Goal: Task Accomplishment & Management: Manage account settings

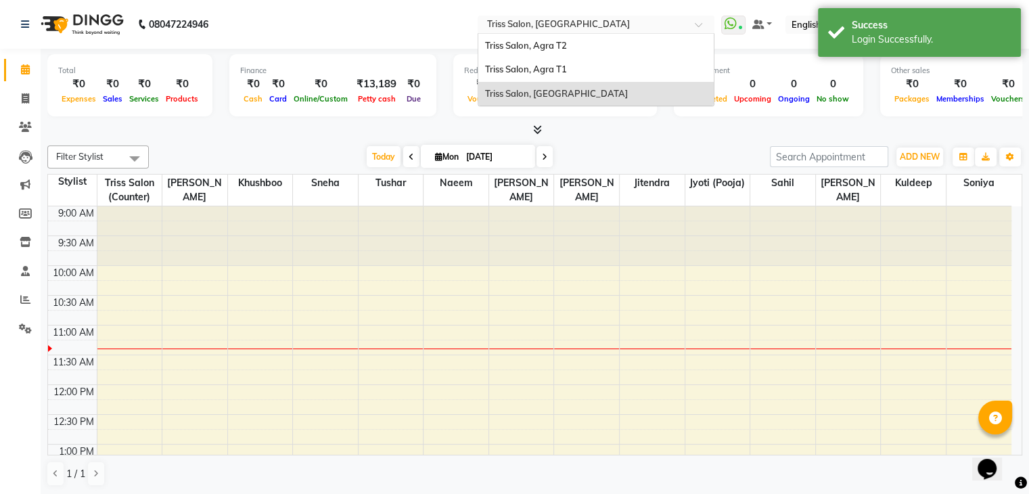
click at [578, 22] on input "text" at bounding box center [582, 26] width 196 height 14
click at [560, 68] on span "Triss Salon, Agra T1" at bounding box center [526, 69] width 82 height 11
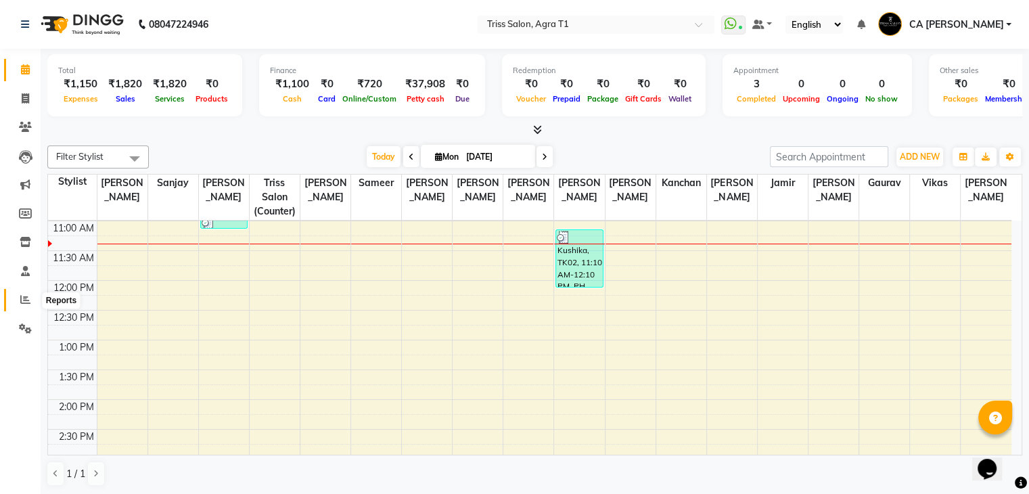
click at [22, 304] on icon at bounding box center [25, 299] width 10 height 10
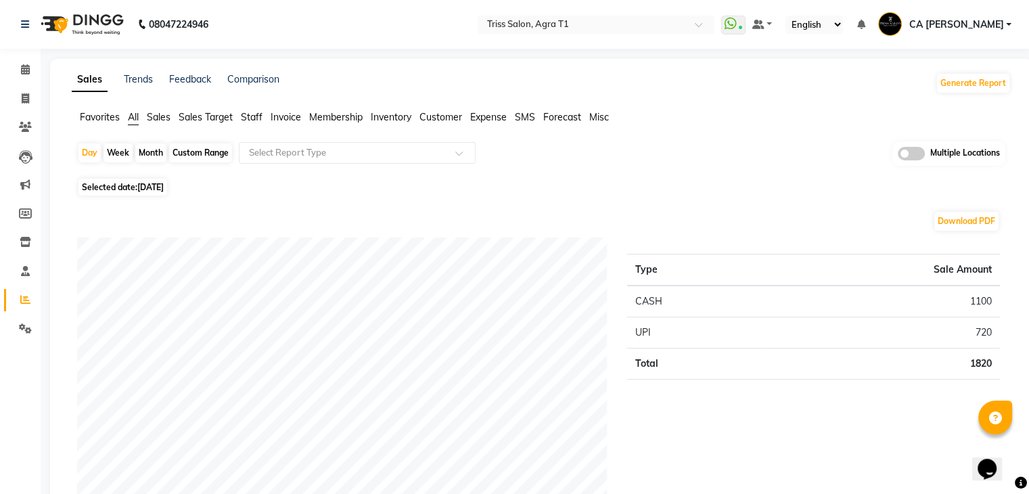
click at [160, 114] on span "Sales" at bounding box center [159, 117] width 24 height 12
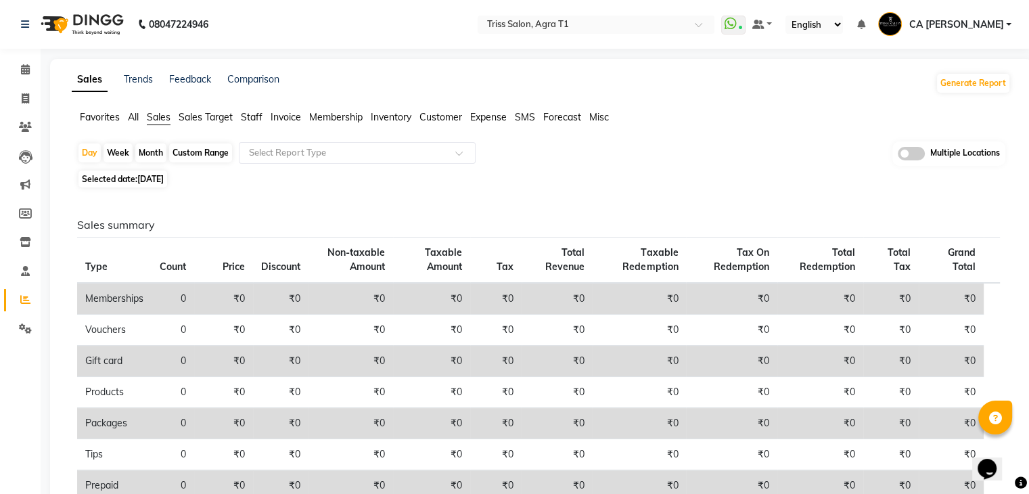
click at [189, 156] on div "Custom Range" at bounding box center [200, 152] width 63 height 19
select select "9"
select select "2025"
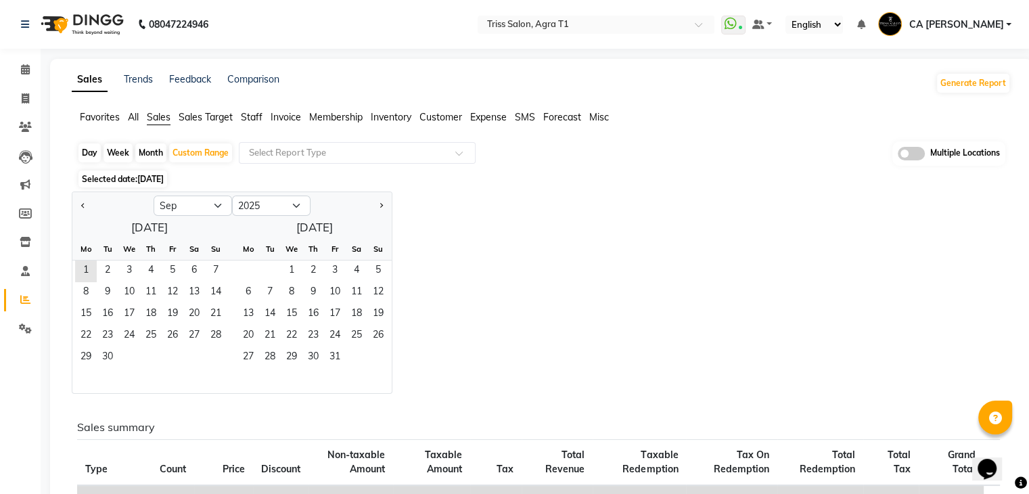
click at [164, 154] on div "Month" at bounding box center [150, 152] width 31 height 19
select select "9"
select select "2025"
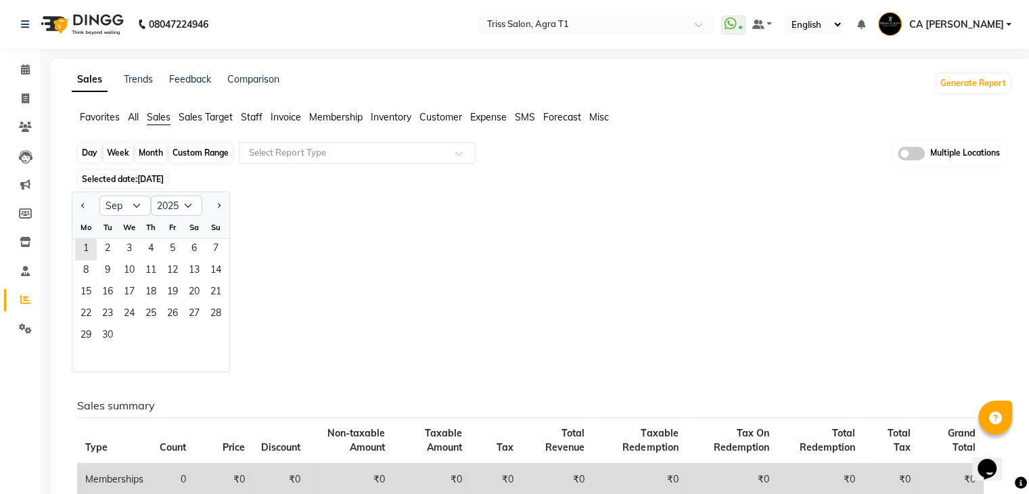
click at [142, 158] on div "Month" at bounding box center [150, 152] width 31 height 19
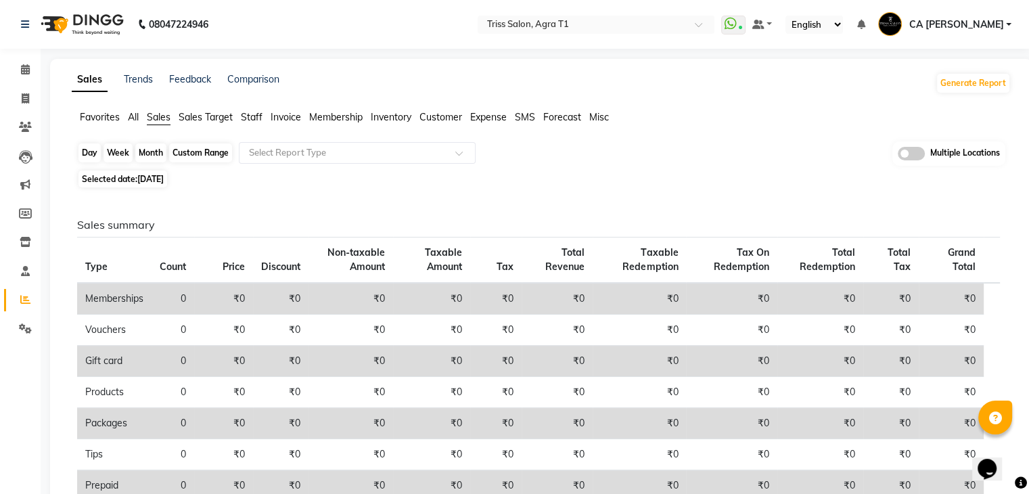
click at [150, 160] on div "Month" at bounding box center [150, 152] width 31 height 19
select select "9"
select select "2025"
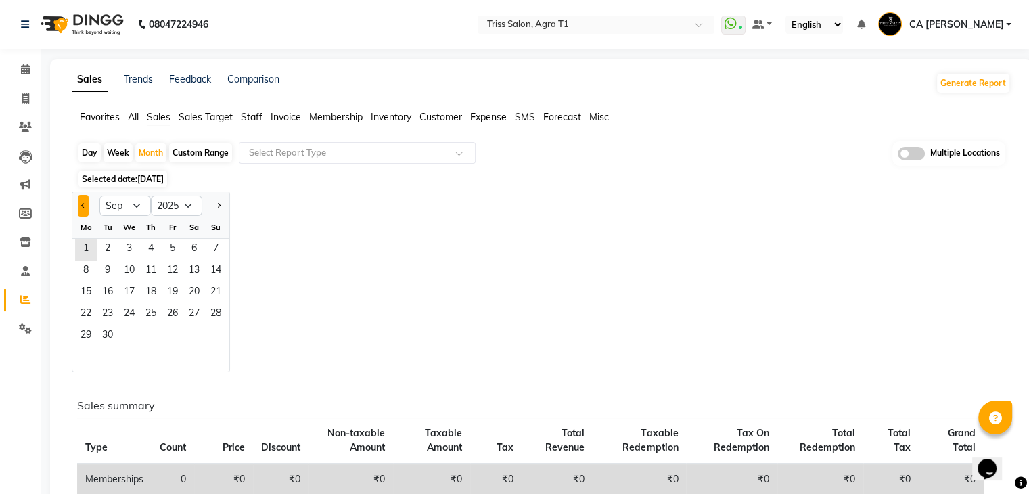
click at [82, 214] on button "Previous month" at bounding box center [83, 206] width 11 height 22
select select "8"
click at [173, 243] on span "1" at bounding box center [173, 250] width 22 height 22
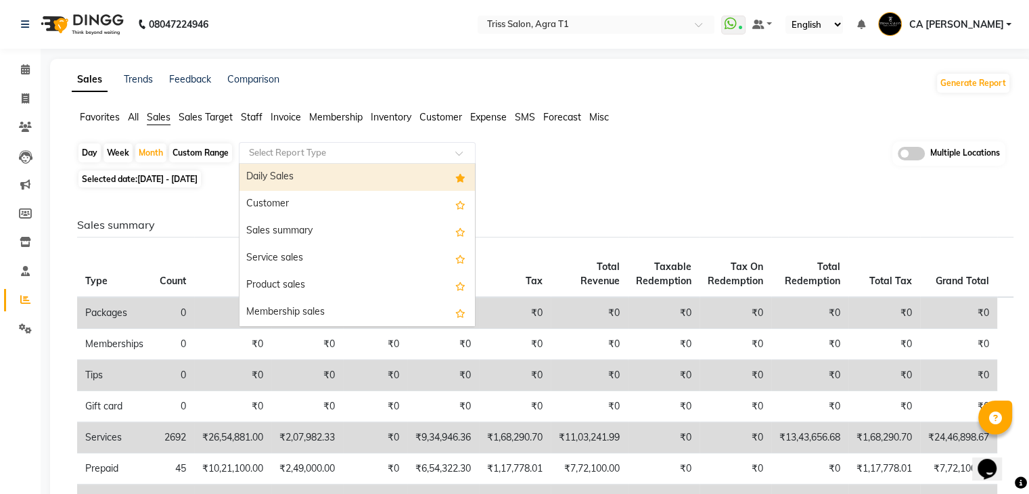
click at [357, 146] on input "text" at bounding box center [343, 153] width 195 height 14
click at [330, 182] on div "Daily Sales" at bounding box center [356, 177] width 235 height 27
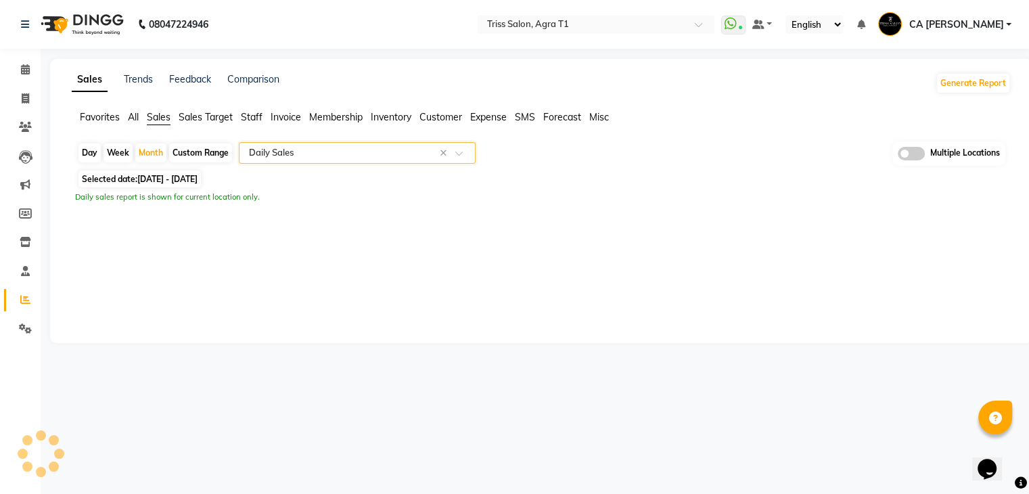
select select "filtered_report"
select select "csv"
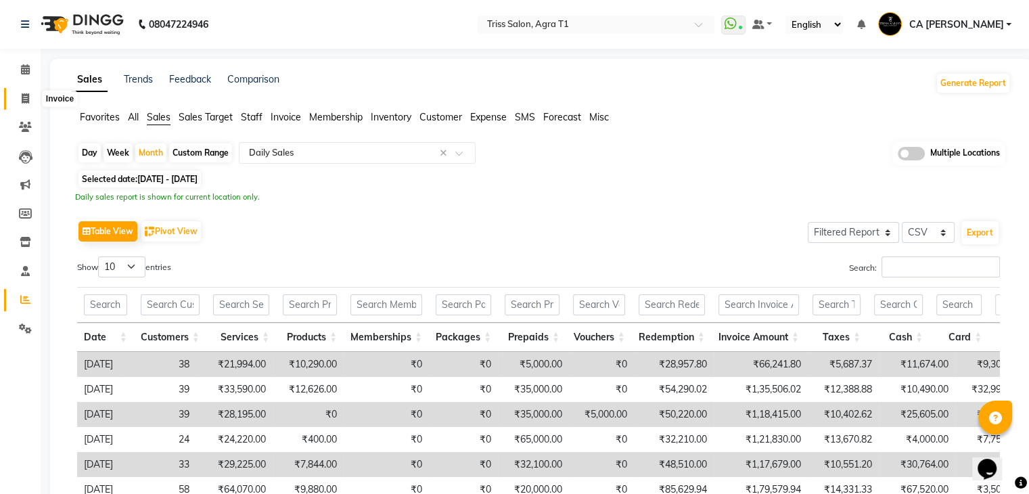
click at [27, 93] on icon at bounding box center [25, 98] width 7 height 10
select select "service"
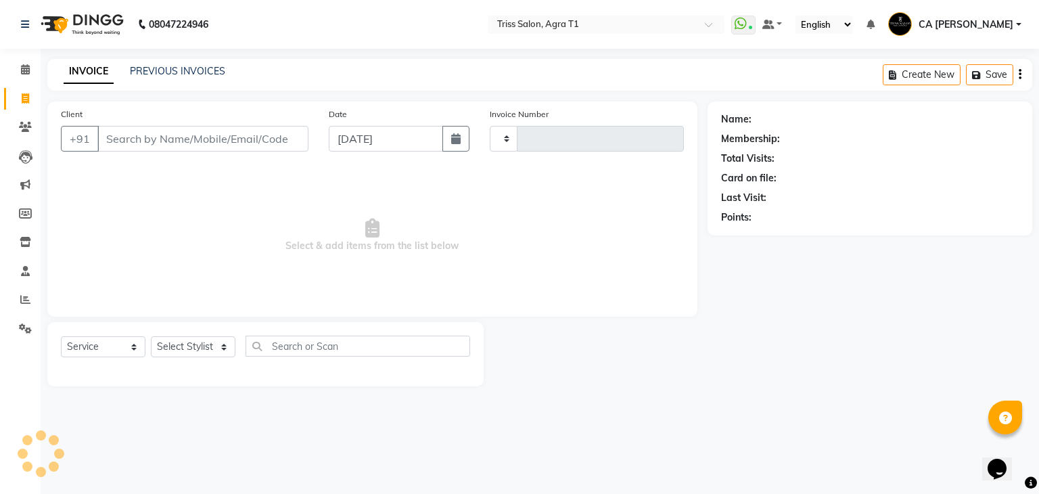
type input "6604"
select select "4300"
click at [171, 68] on link "PREVIOUS INVOICES" at bounding box center [177, 71] width 95 height 12
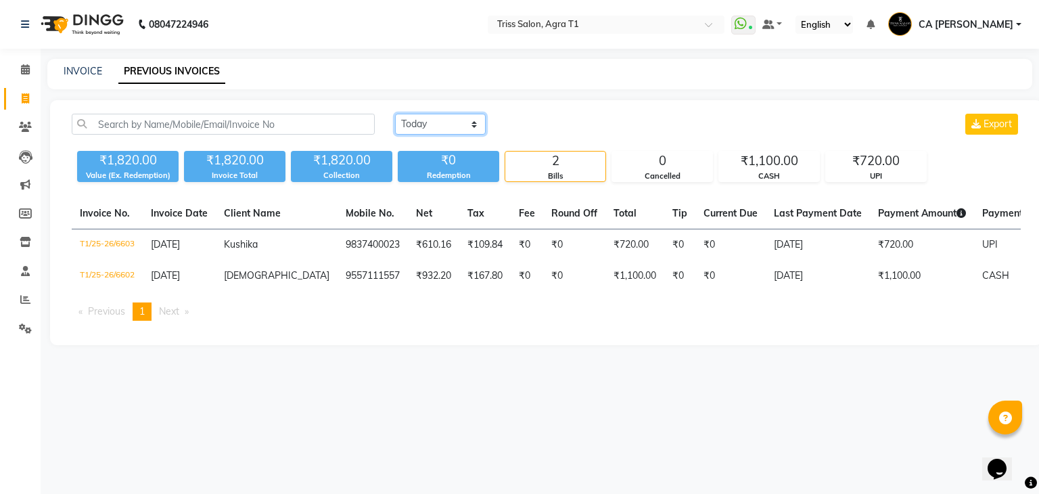
click at [462, 120] on select "[DATE] [DATE] Custom Range" at bounding box center [440, 124] width 91 height 21
select select "range"
click at [395, 114] on select "[DATE] [DATE] Custom Range" at bounding box center [440, 124] width 91 height 21
click at [535, 122] on input "[DATE]" at bounding box center [550, 124] width 95 height 19
select select "9"
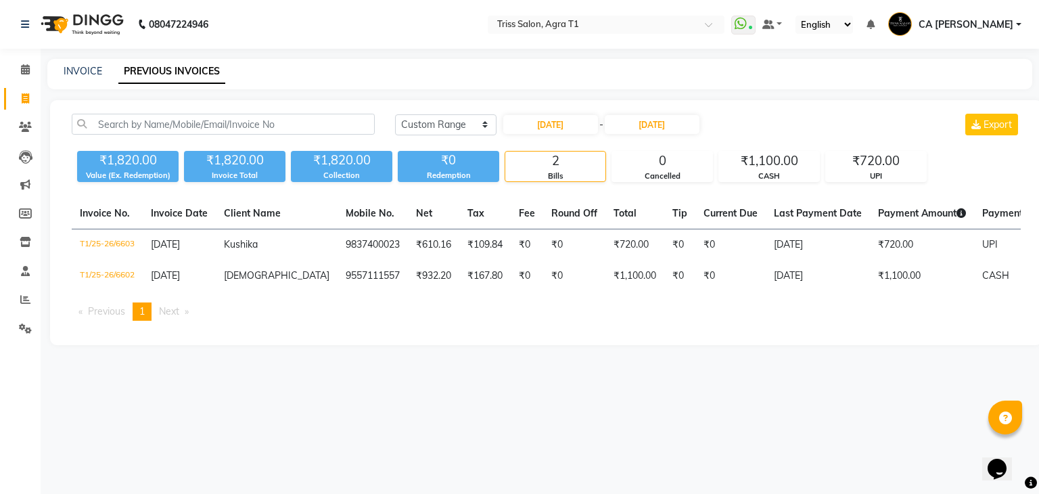
select select "2025"
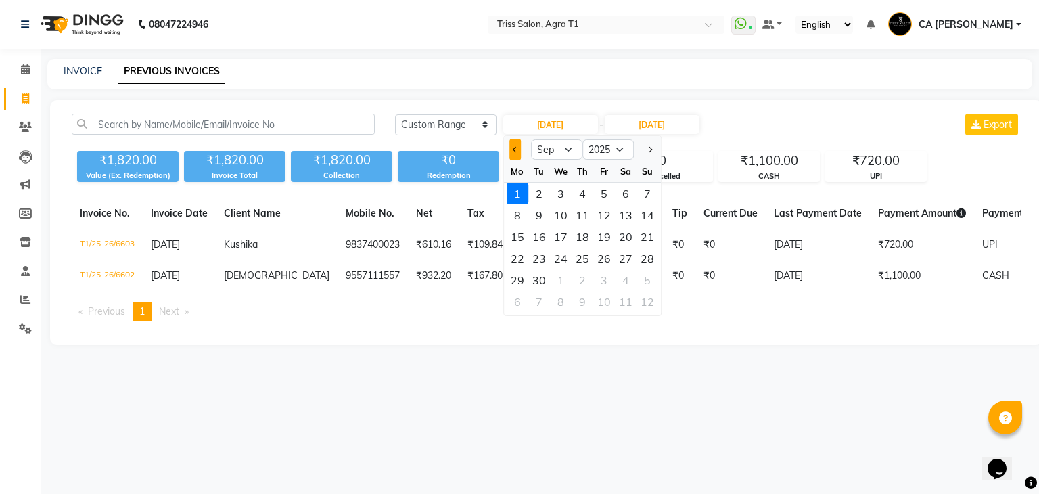
click at [512, 145] on button "Previous month" at bounding box center [515, 150] width 12 height 22
select select "8"
click at [612, 190] on div "1" at bounding box center [604, 194] width 22 height 22
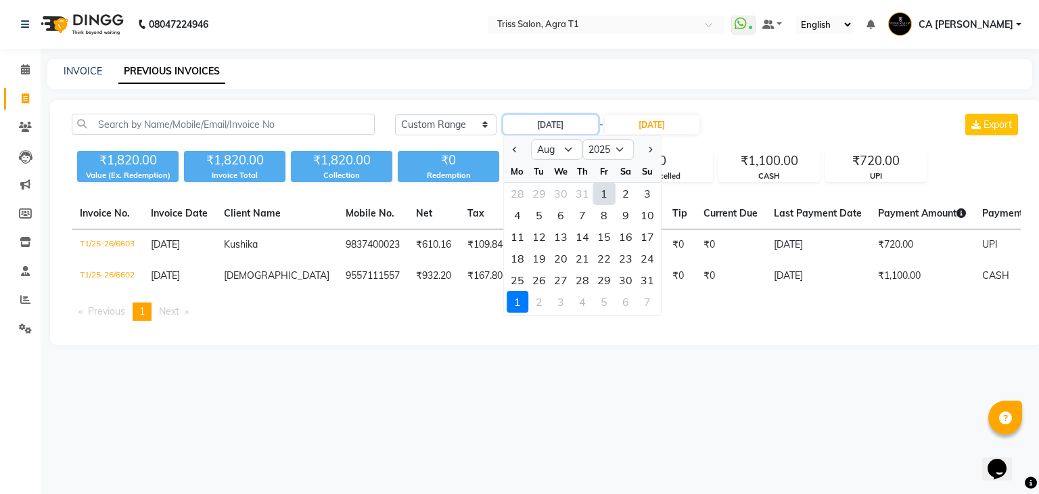
type input "[DATE]"
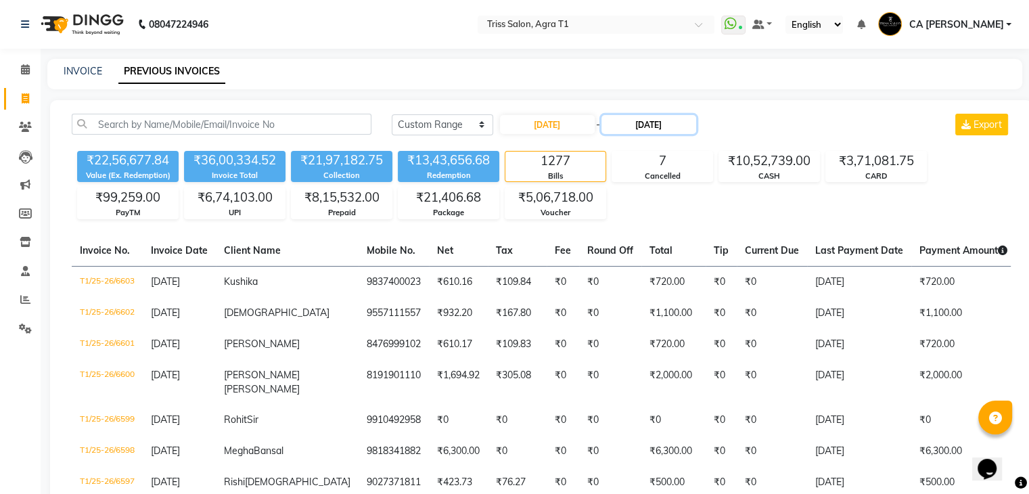
click at [649, 124] on input "[DATE]" at bounding box center [648, 124] width 95 height 19
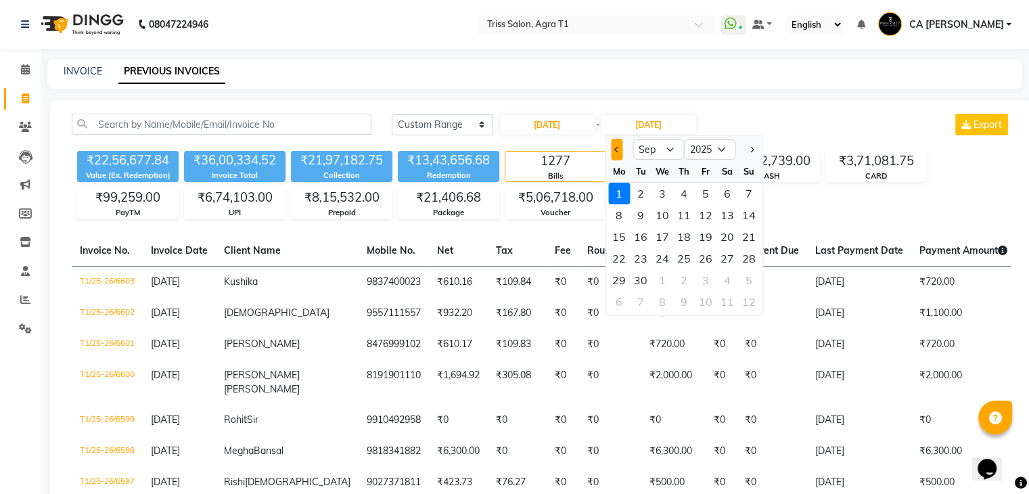
click at [611, 152] on button "Previous month" at bounding box center [617, 150] width 12 height 22
select select "8"
click at [756, 275] on div "31" at bounding box center [749, 280] width 22 height 22
type input "[DATE]"
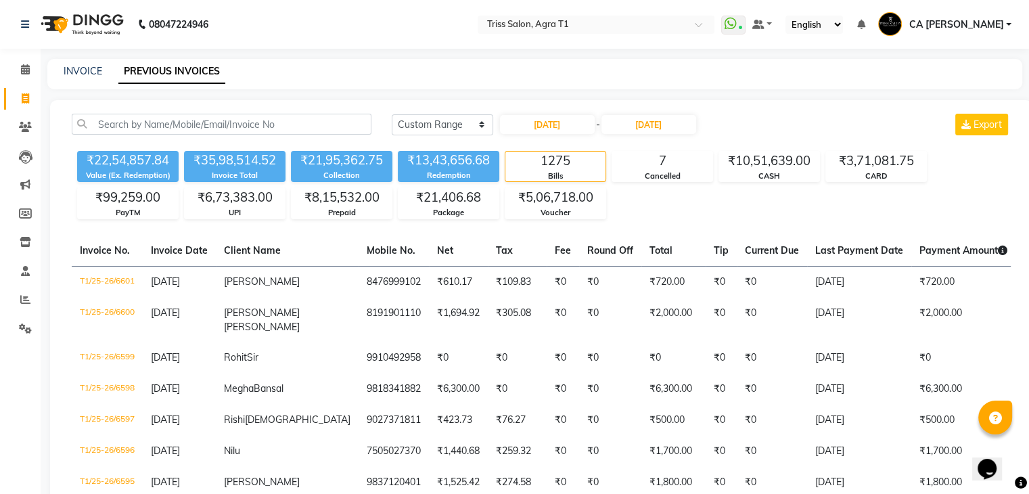
click at [737, 235] on th "Current Due" at bounding box center [772, 250] width 70 height 31
click at [616, 22] on input "text" at bounding box center [582, 26] width 196 height 14
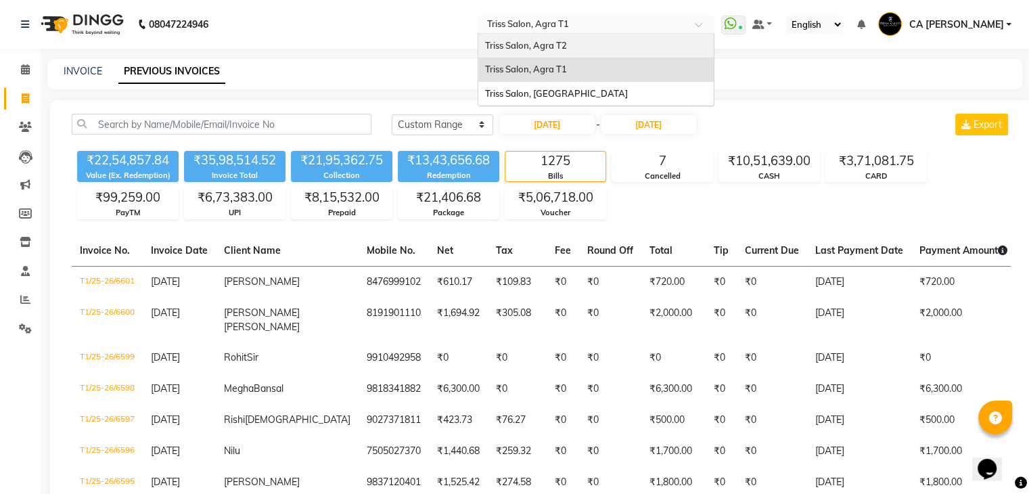
click at [602, 45] on div "Triss Salon, Agra T2" at bounding box center [595, 46] width 235 height 24
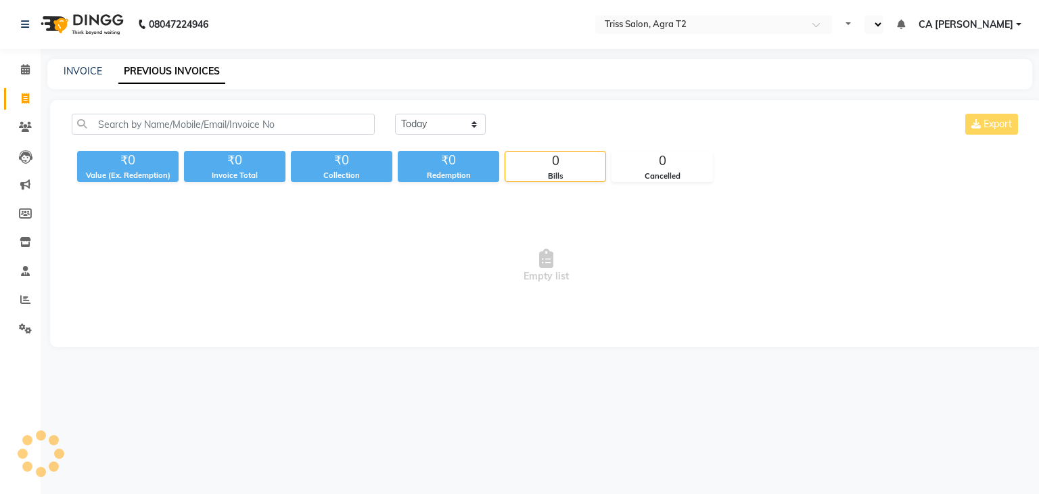
select select "en"
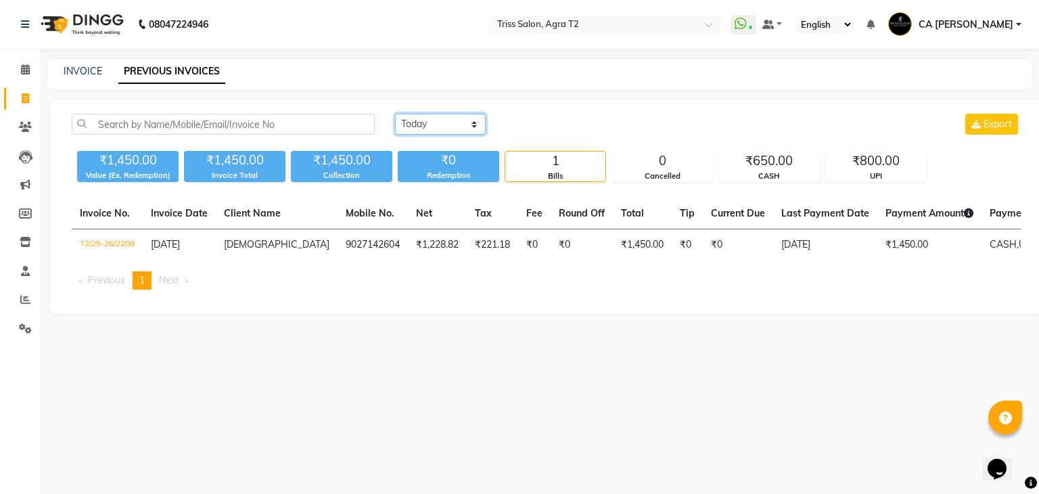
click at [467, 118] on select "[DATE] [DATE] Custom Range" at bounding box center [440, 124] width 91 height 21
select select "range"
click at [395, 114] on select "[DATE] [DATE] Custom Range" at bounding box center [440, 124] width 91 height 21
click at [524, 120] on input "[DATE]" at bounding box center [550, 124] width 95 height 19
select select "9"
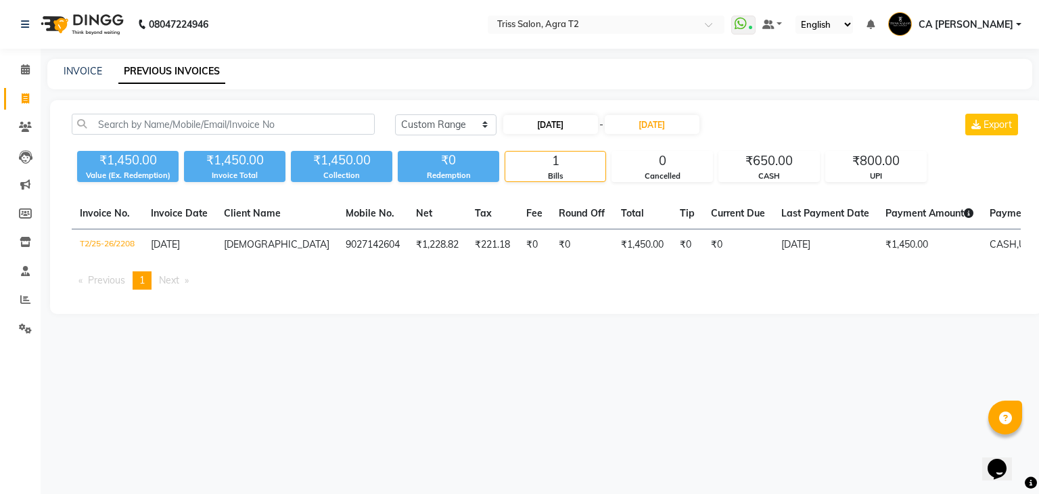
select select "2025"
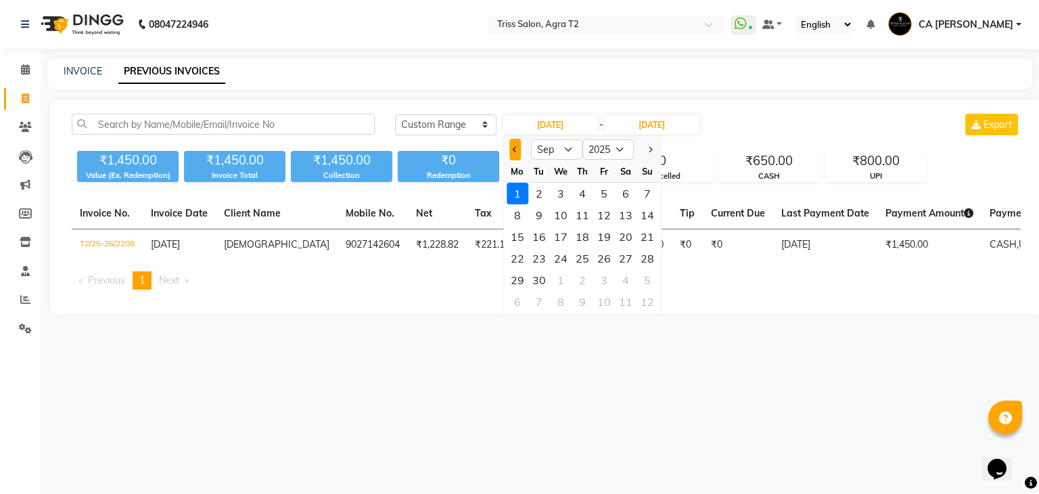
click at [510, 147] on button "Previous month" at bounding box center [515, 150] width 12 height 22
select select "8"
click at [607, 191] on div "1" at bounding box center [604, 194] width 22 height 22
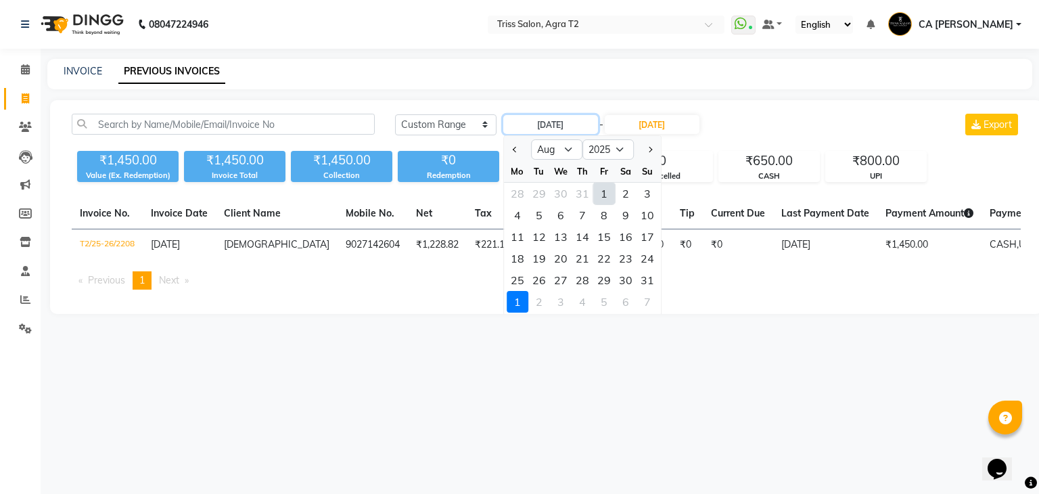
type input "[DATE]"
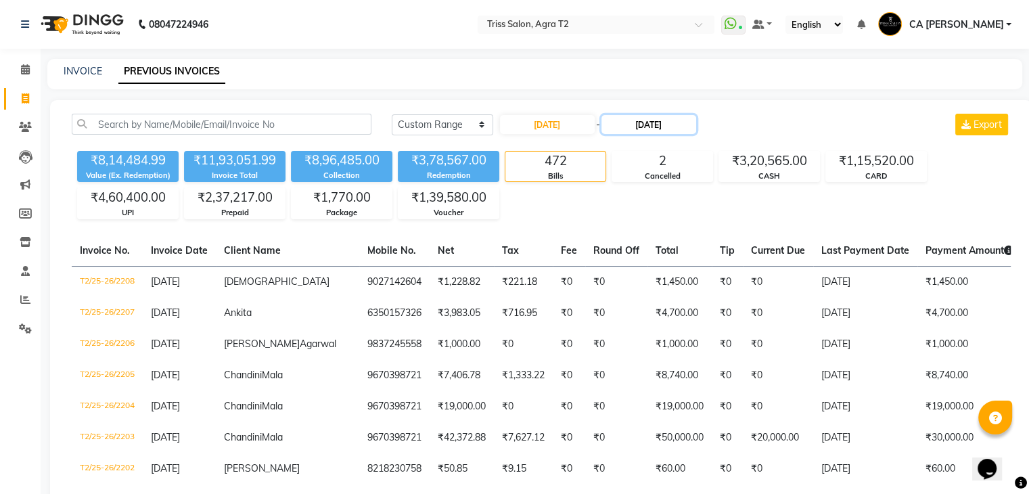
click at [655, 131] on input "[DATE]" at bounding box center [648, 124] width 95 height 19
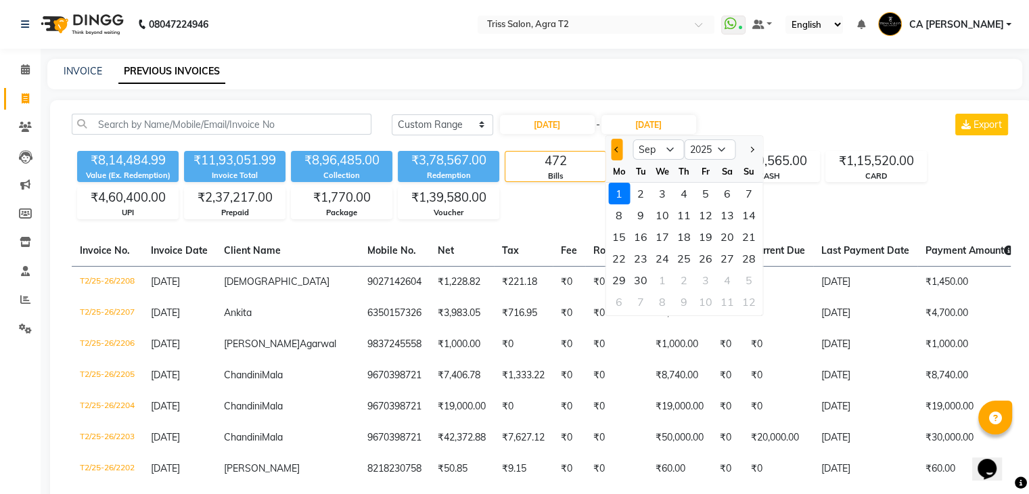
click at [613, 157] on button "Previous month" at bounding box center [617, 150] width 12 height 22
select select "8"
click at [748, 280] on div "31" at bounding box center [749, 280] width 22 height 22
type input "[DATE]"
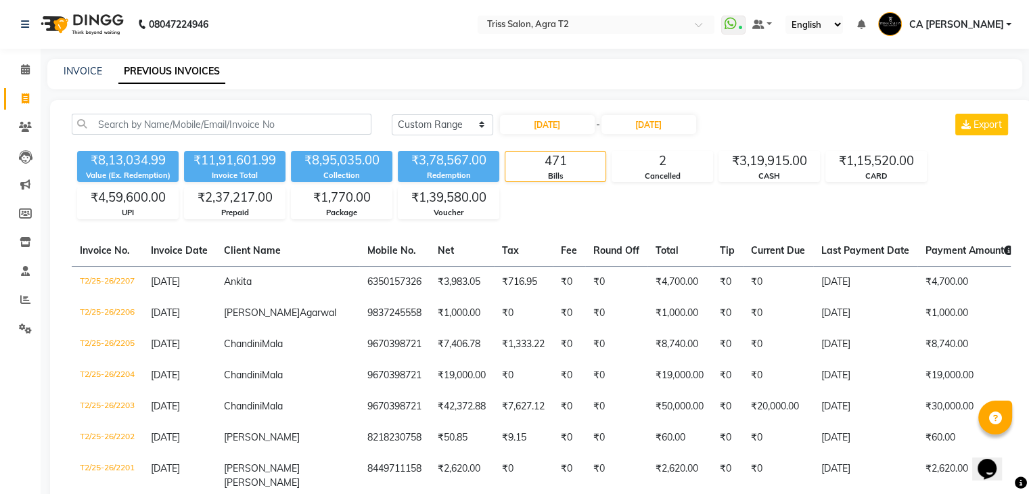
click at [639, 215] on div "₹8,13,034.99 Value (Ex. Redemption) ₹11,91,601.99 Invoice Total ₹8,95,035.00 Co…" at bounding box center [541, 182] width 939 height 74
click at [24, 306] on span at bounding box center [26, 300] width 24 height 16
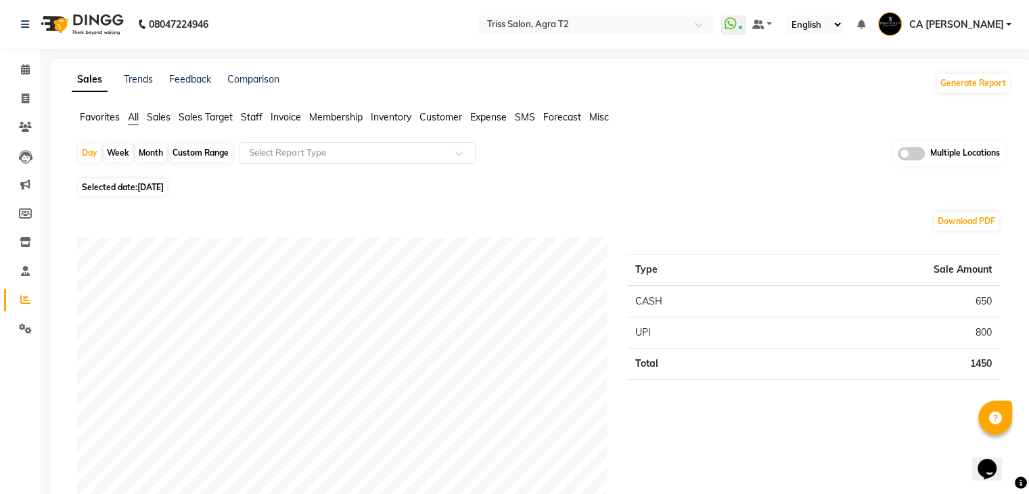
click at [152, 114] on span "Sales" at bounding box center [159, 117] width 24 height 12
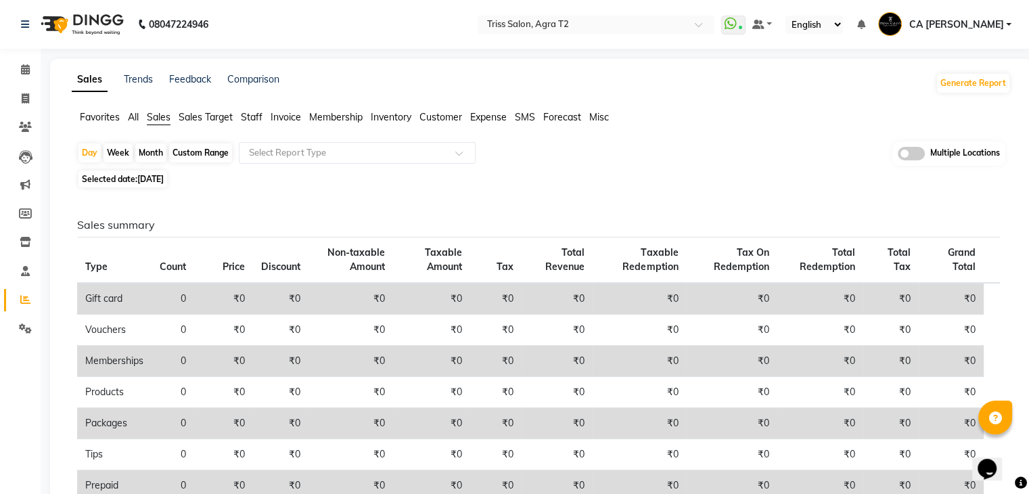
click at [191, 144] on div "Custom Range" at bounding box center [200, 152] width 63 height 19
select select "9"
select select "2025"
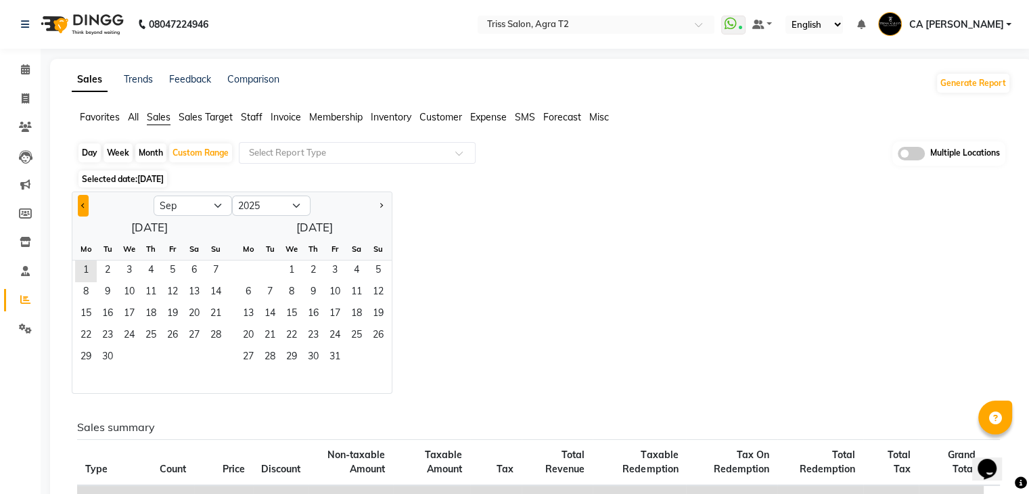
click at [85, 203] on button "Previous month" at bounding box center [83, 206] width 11 height 22
select select "8"
click at [182, 262] on span "1" at bounding box center [173, 271] width 22 height 22
click at [216, 367] on span "31" at bounding box center [216, 358] width 22 height 22
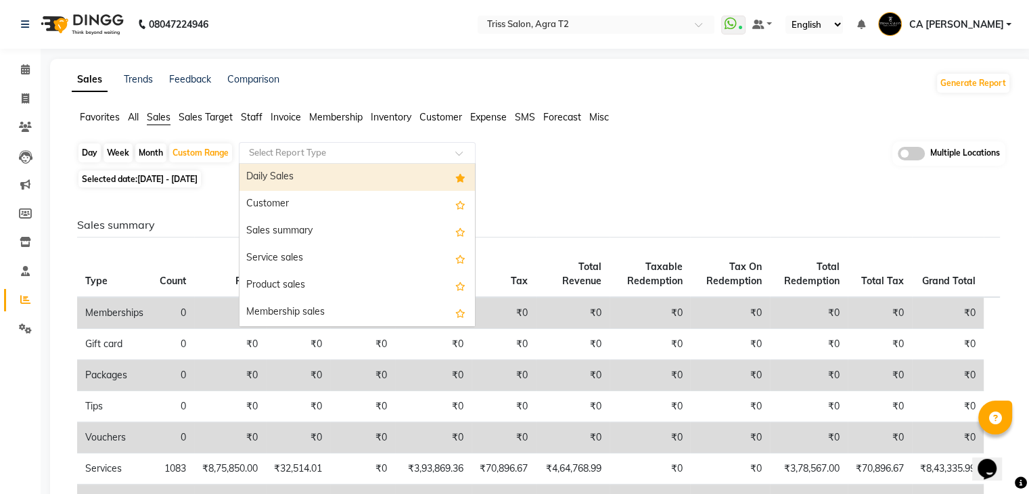
click at [339, 156] on input "text" at bounding box center [343, 153] width 195 height 14
click at [333, 165] on div "Daily Sales" at bounding box center [356, 177] width 235 height 27
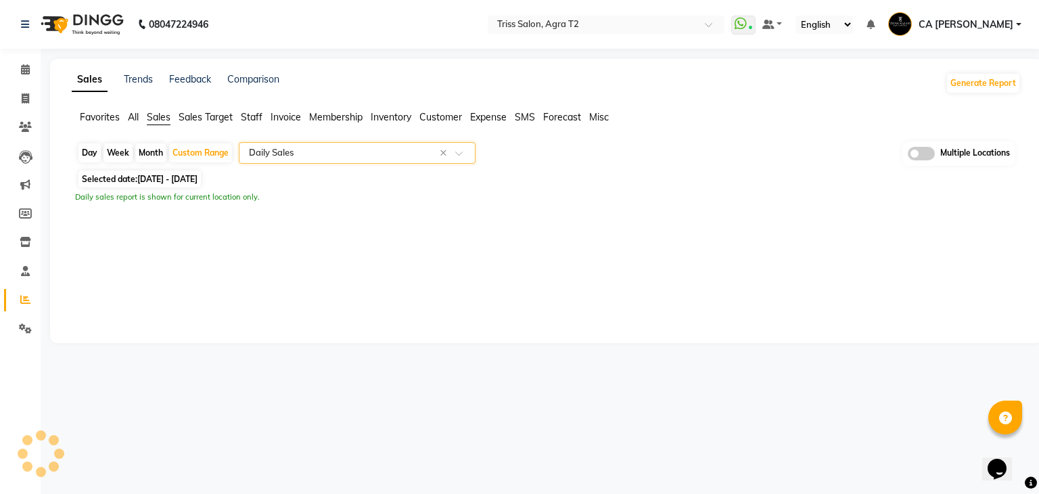
select select "full_report"
select select "csv"
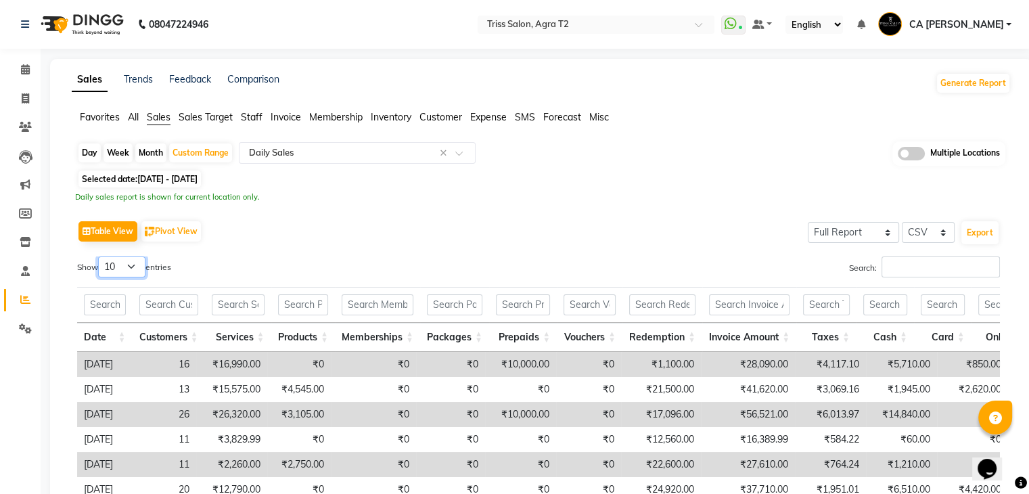
click at [133, 272] on select "10 25 50 100" at bounding box center [121, 266] width 47 height 21
select select "50"
click at [100, 256] on select "10 25 50 100" at bounding box center [121, 266] width 47 height 21
click at [385, 198] on div "Daily sales report is shown for current location only." at bounding box center [541, 197] width 932 height 12
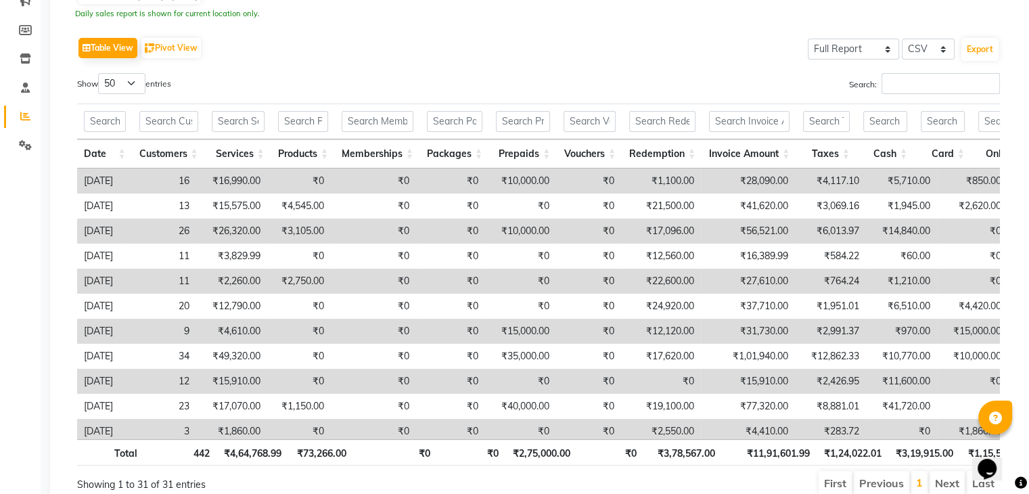
scroll to position [239, 0]
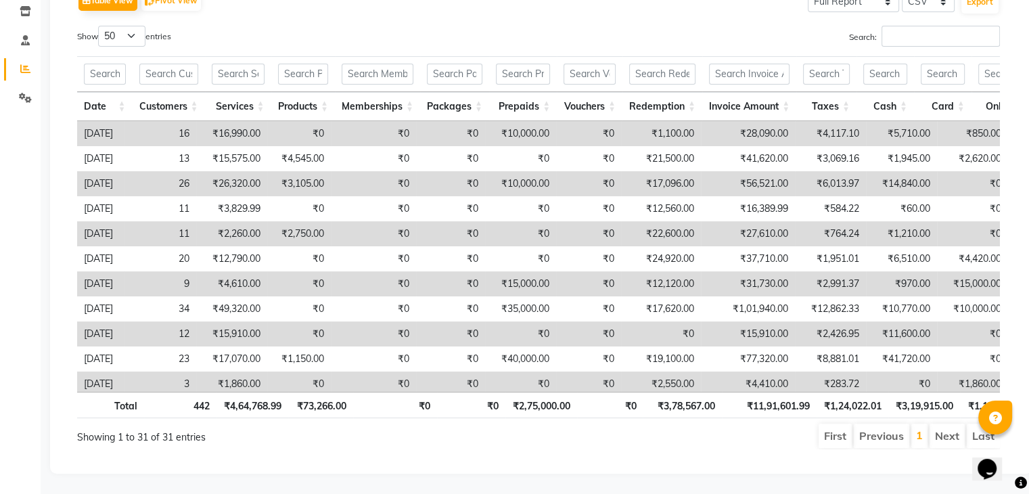
click at [411, 392] on th "₹0" at bounding box center [395, 405] width 85 height 26
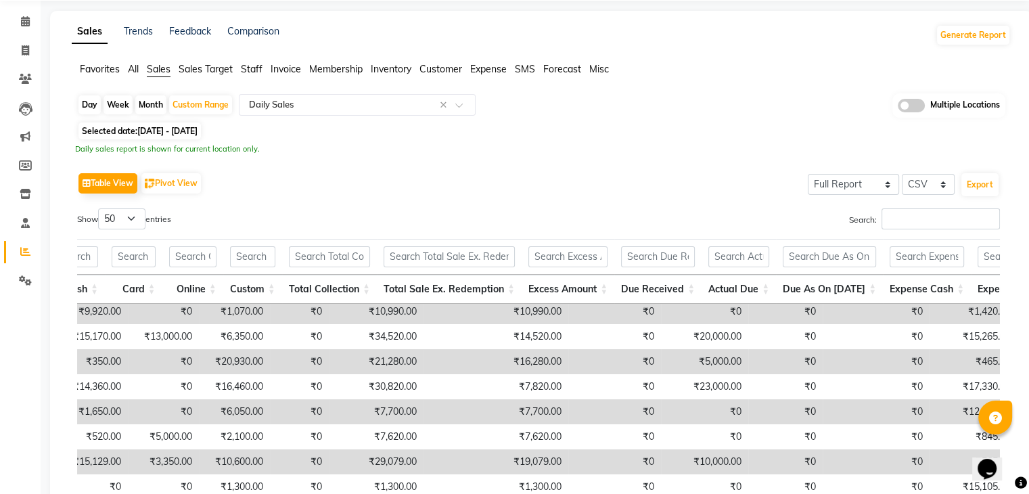
scroll to position [42, 0]
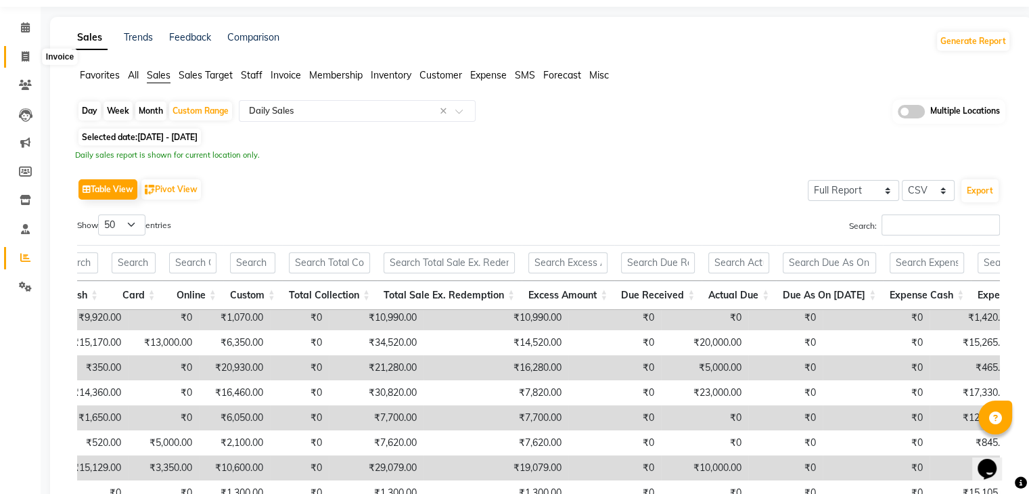
click at [35, 49] on span at bounding box center [26, 57] width 24 height 16
select select "service"
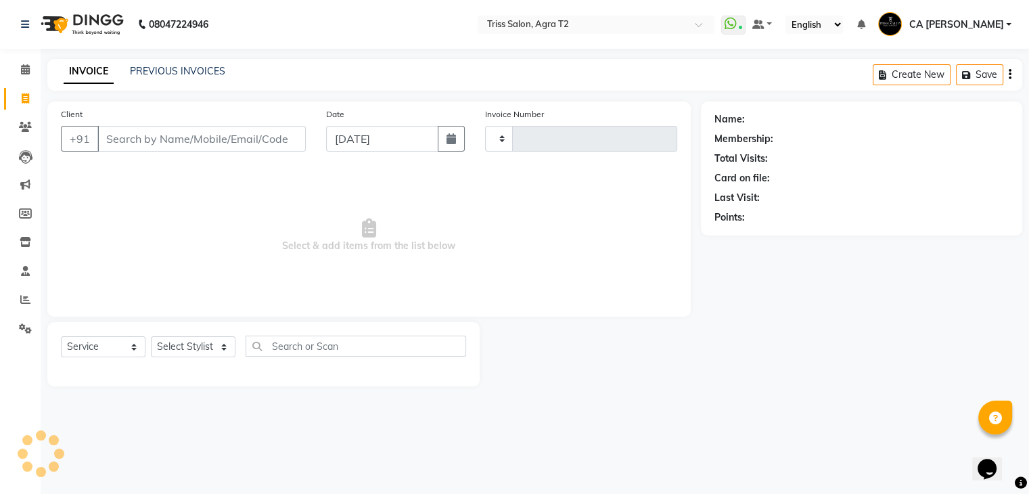
type input "2209"
select select "4301"
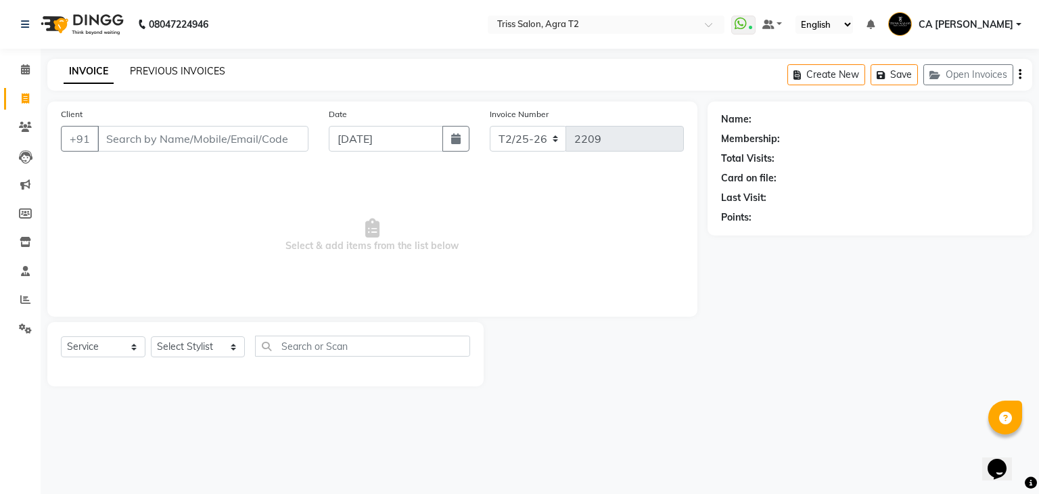
click at [192, 72] on link "PREVIOUS INVOICES" at bounding box center [177, 71] width 95 height 12
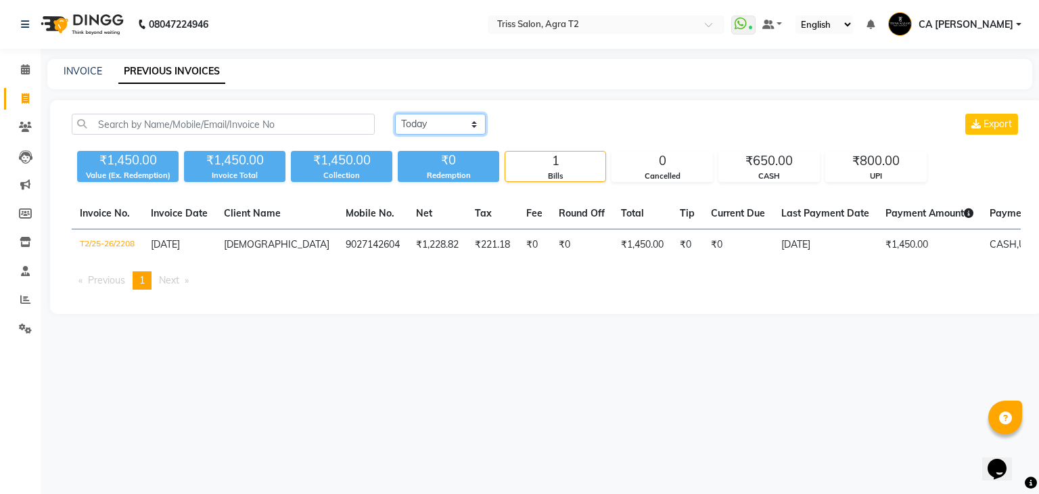
click at [427, 118] on select "[DATE] [DATE] Custom Range" at bounding box center [440, 124] width 91 height 21
select select "range"
click at [395, 114] on select "[DATE] [DATE] Custom Range" at bounding box center [440, 124] width 91 height 21
click at [553, 120] on input "[DATE]" at bounding box center [550, 124] width 95 height 19
select select "9"
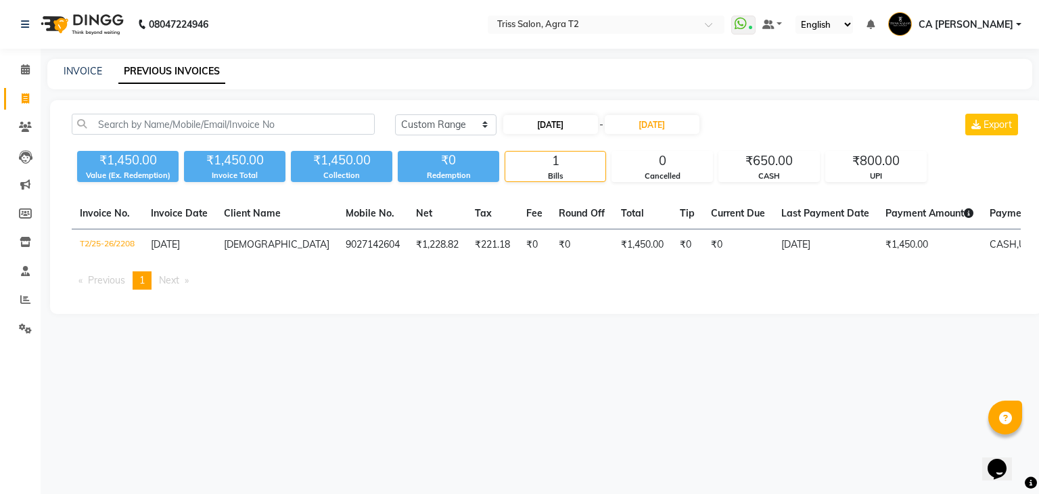
select select "2025"
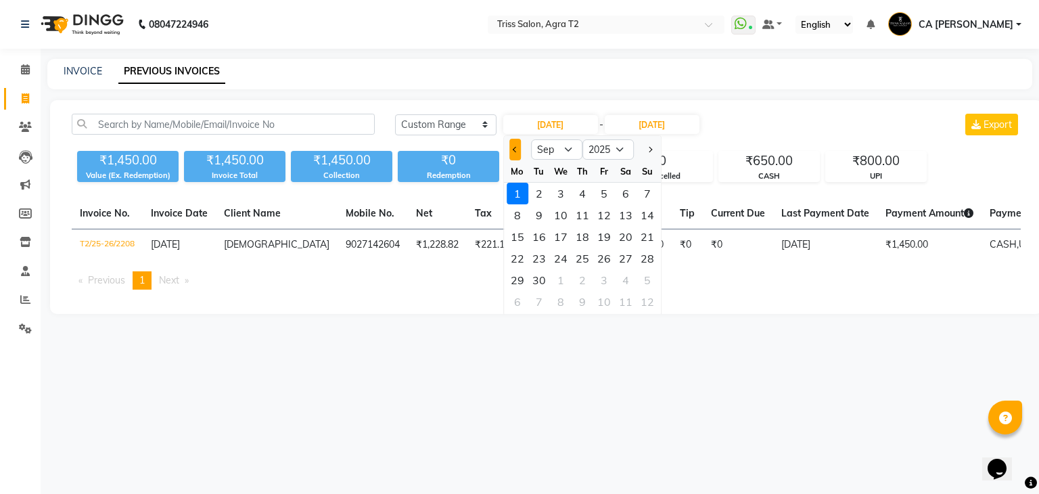
click at [515, 155] on button "Previous month" at bounding box center [515, 150] width 12 height 22
select select "8"
click at [600, 191] on div "1" at bounding box center [604, 194] width 22 height 22
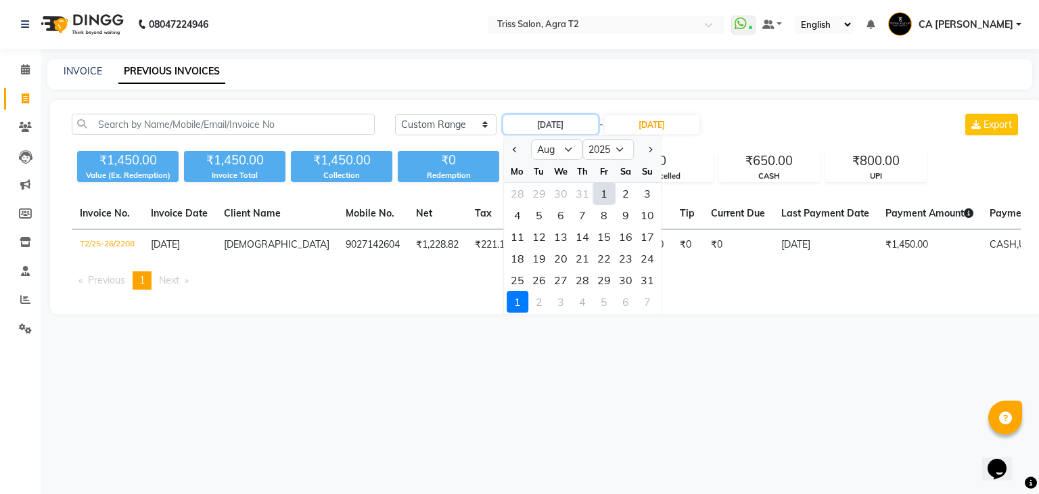
type input "[DATE]"
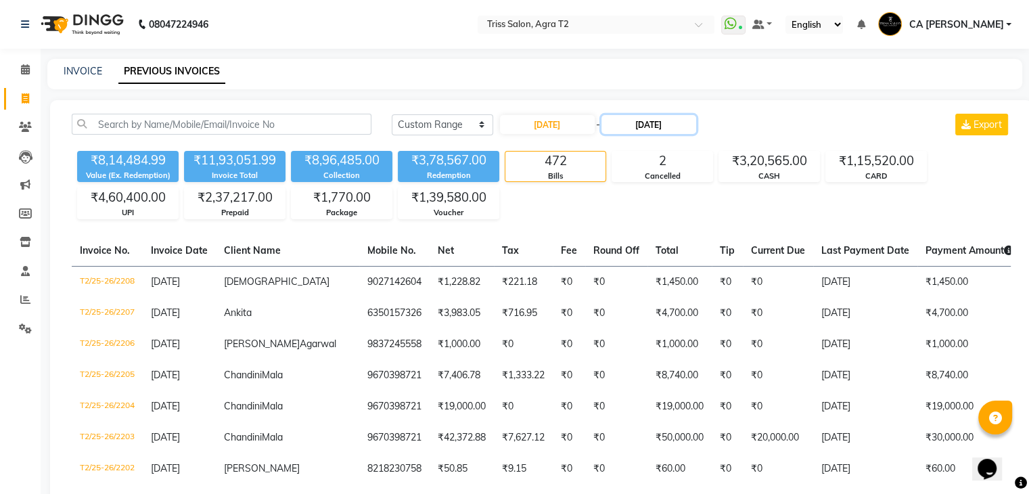
click at [658, 124] on input "[DATE]" at bounding box center [648, 124] width 95 height 19
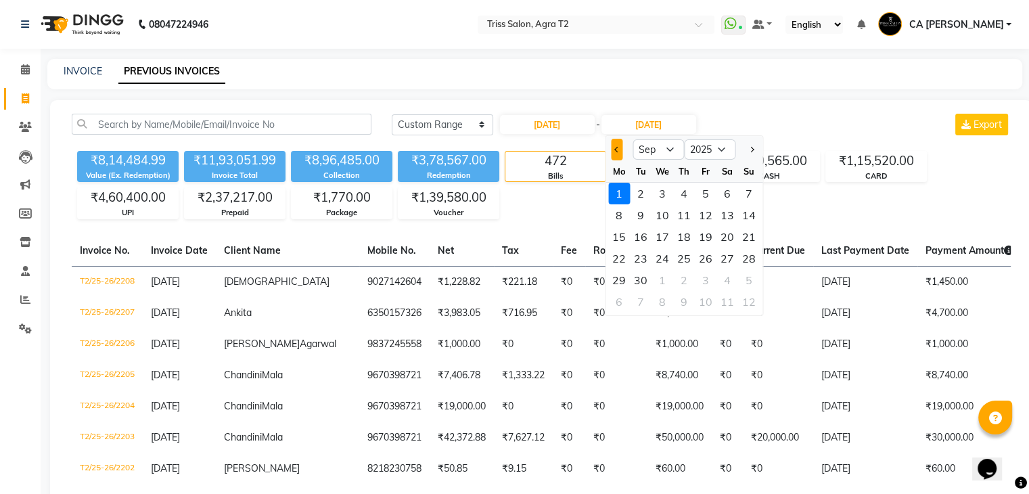
click at [622, 155] on button "Previous month" at bounding box center [617, 150] width 12 height 22
select select "8"
click at [752, 286] on div "31" at bounding box center [749, 280] width 22 height 22
type input "[DATE]"
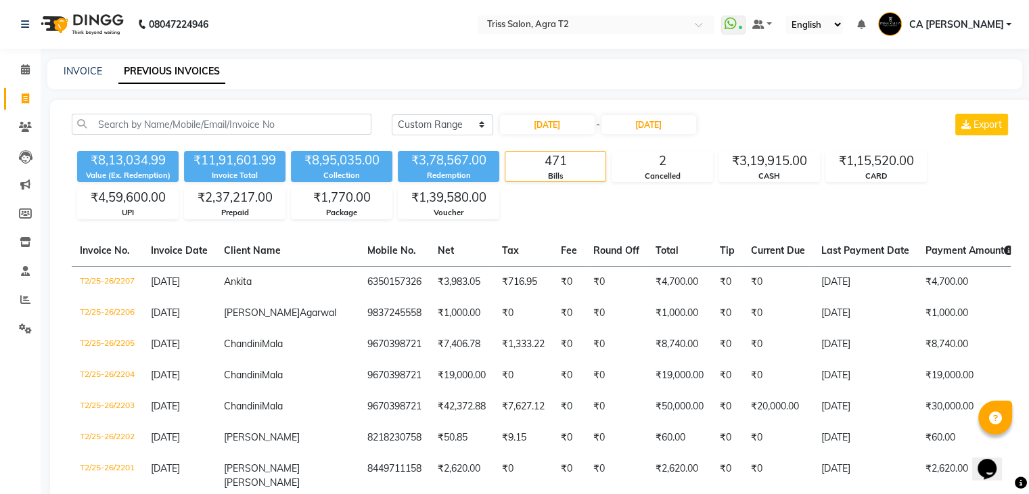
click at [677, 202] on div "₹8,13,034.99 Value (Ex. Redemption) ₹11,91,601.99 Invoice Total ₹8,95,035.00 Co…" at bounding box center [541, 182] width 939 height 74
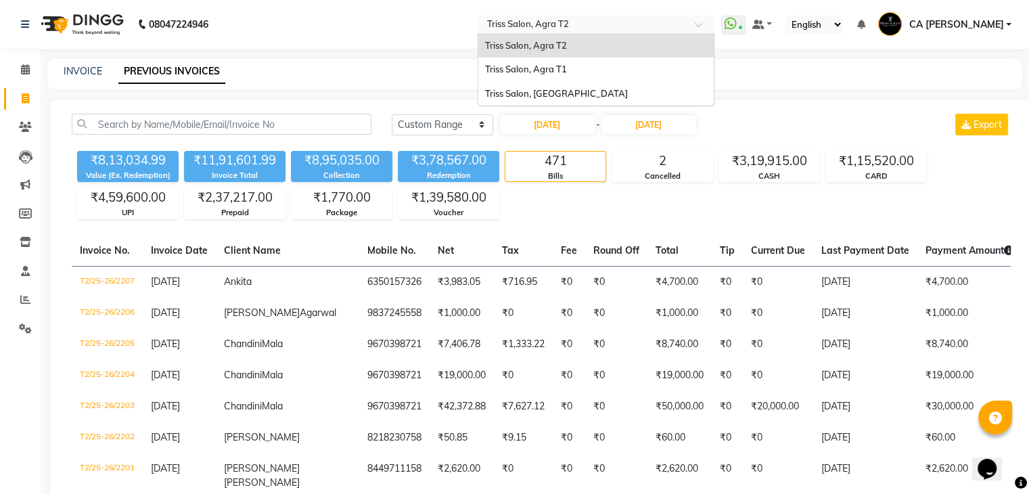
click at [668, 23] on input "text" at bounding box center [582, 26] width 196 height 14
click at [590, 88] on span "Triss Salon, [GEOGRAPHIC_DATA]" at bounding box center [556, 93] width 143 height 11
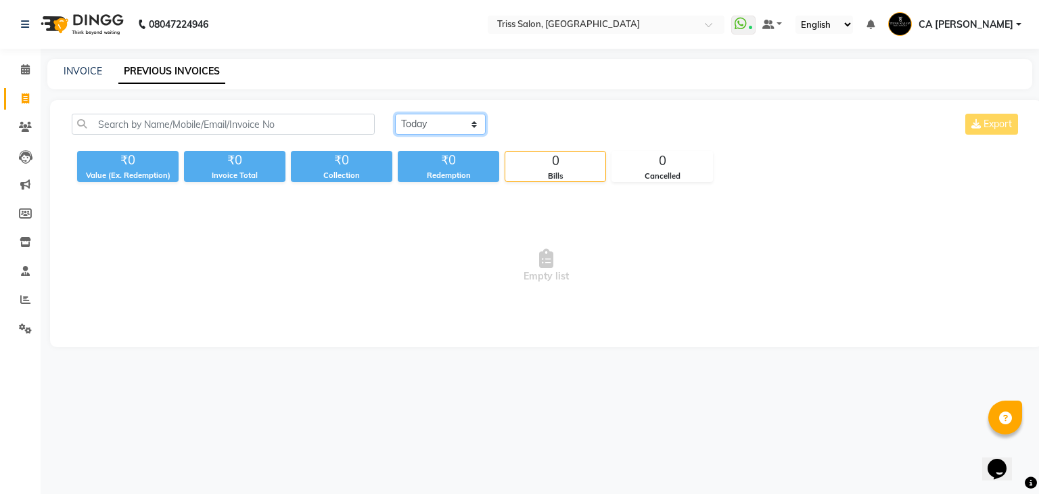
drag, startPoint x: 445, startPoint y: 127, endPoint x: 438, endPoint y: 171, distance: 44.5
click at [438, 171] on div "Today Yesterday Custom Range Export ₹0 Value (Ex. Redemption) ₹0 Invoice Total …" at bounding box center [546, 148] width 965 height 68
select select "range"
click at [395, 114] on select "[DATE] [DATE] Custom Range" at bounding box center [440, 124] width 91 height 21
click at [533, 119] on input "[DATE]" at bounding box center [550, 124] width 95 height 19
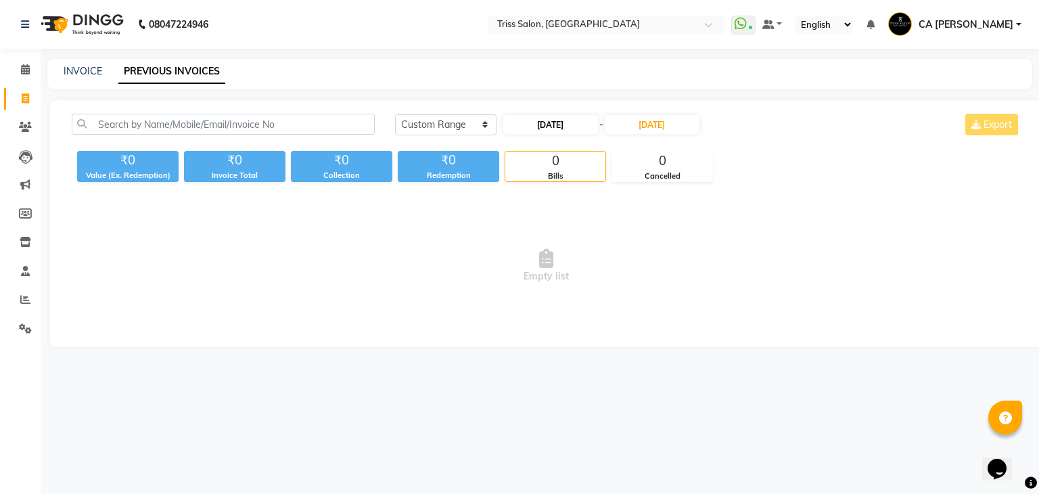
select select "9"
select select "2025"
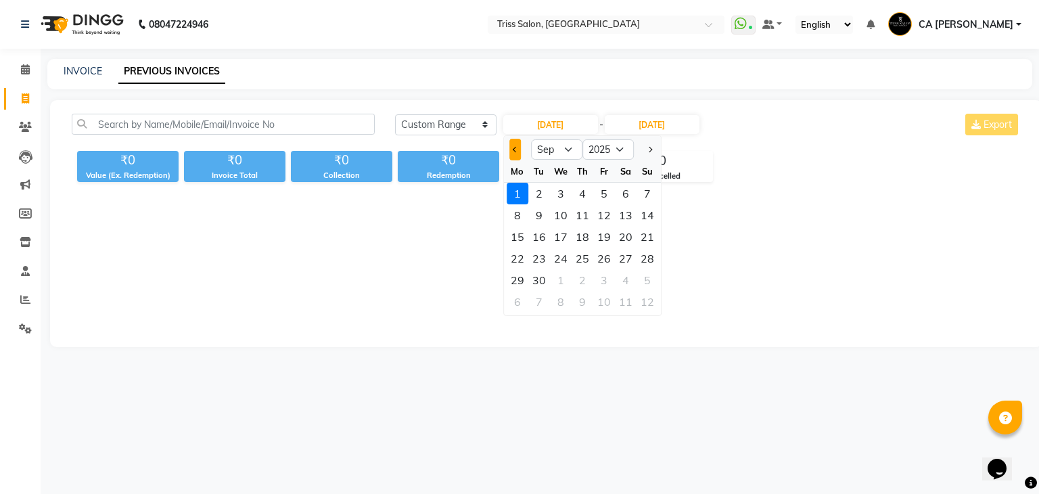
click at [517, 147] on button "Previous month" at bounding box center [515, 150] width 12 height 22
select select "8"
click at [599, 188] on div "1" at bounding box center [604, 194] width 22 height 22
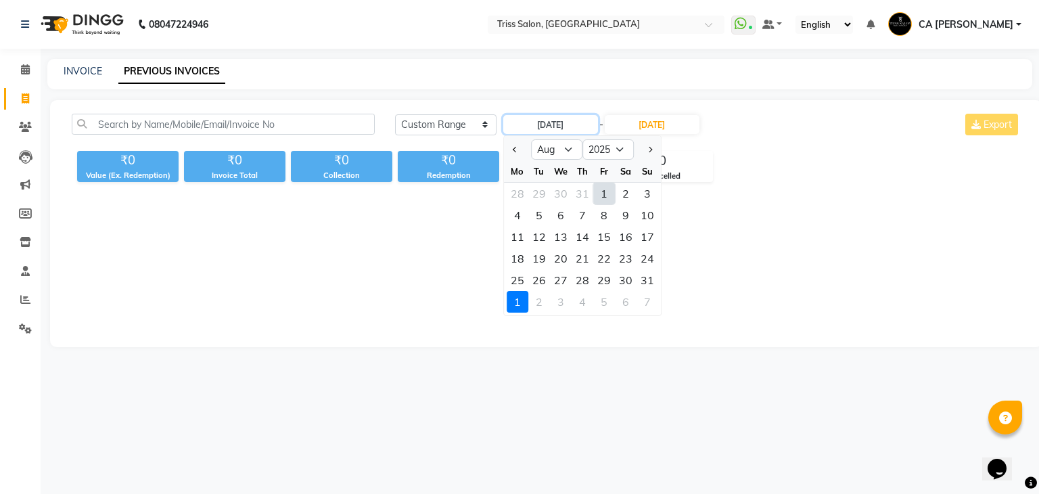
type input "[DATE]"
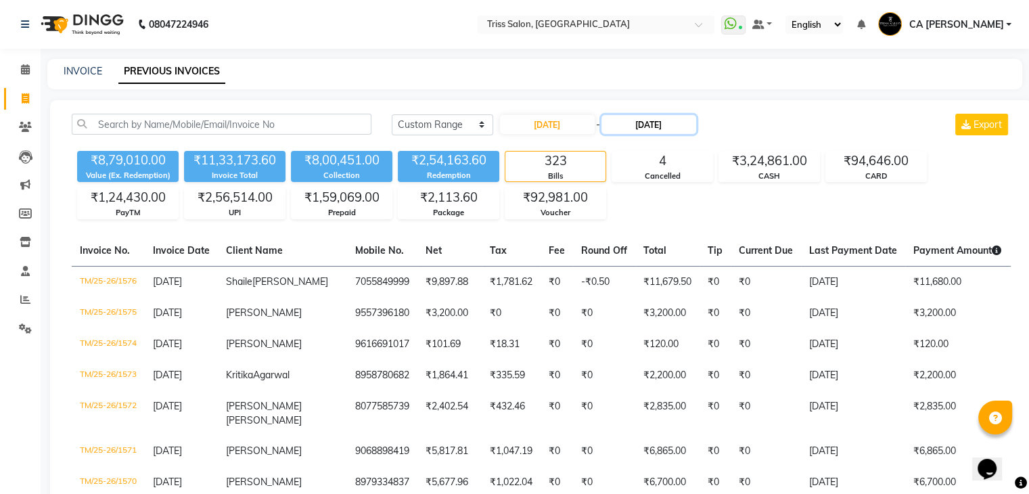
click at [639, 120] on input "[DATE]" at bounding box center [648, 124] width 95 height 19
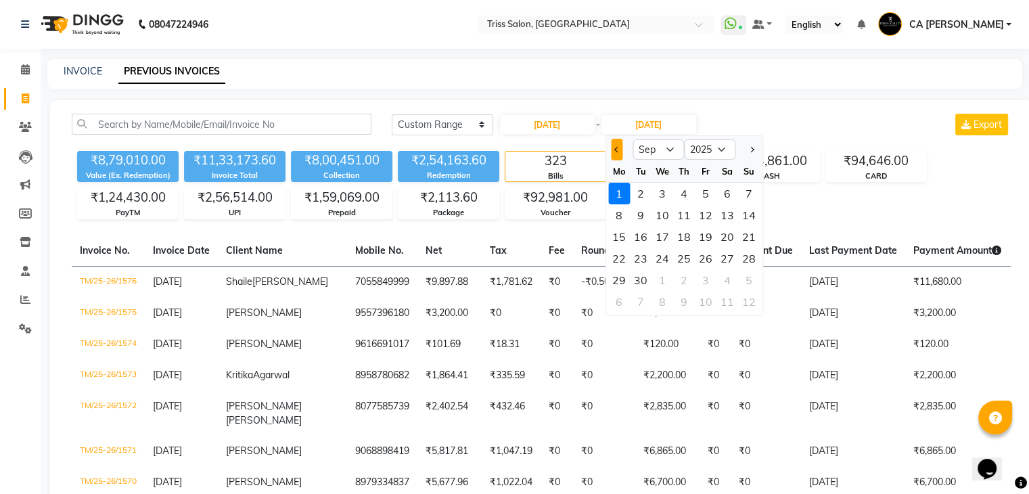
click at [612, 150] on button "Previous month" at bounding box center [617, 150] width 12 height 22
select select "8"
click at [750, 283] on div "31" at bounding box center [749, 280] width 22 height 22
type input "[DATE]"
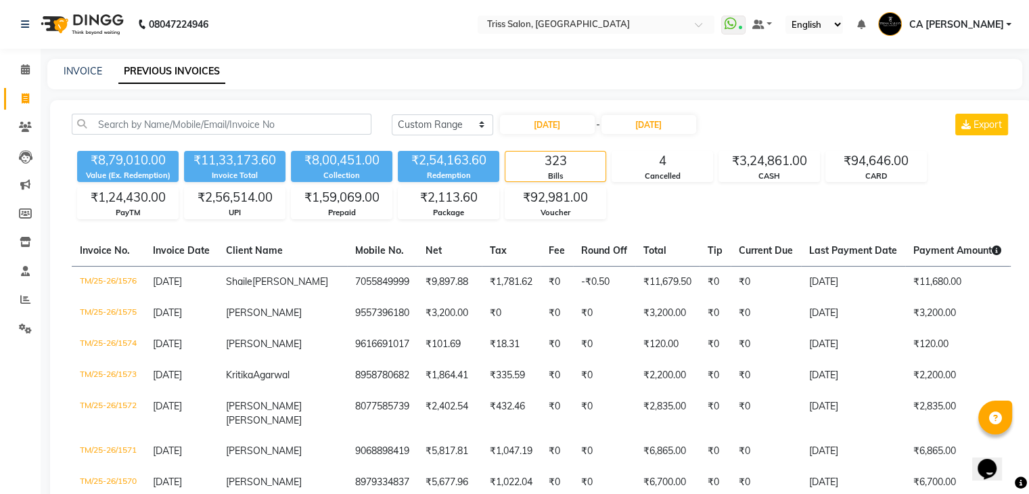
click at [677, 196] on div "₹8,79,010.00 Value (Ex. Redemption) ₹11,33,173.60 Invoice Total ₹8,00,451.00 Co…" at bounding box center [541, 182] width 939 height 74
